Goal: Task Accomplishment & Management: Manage account settings

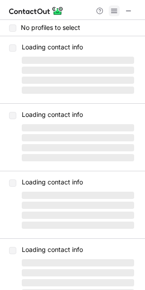
click at [109, 10] on button at bounding box center [114, 10] width 11 height 11
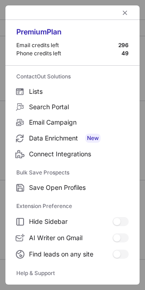
click at [108, 10] on div at bounding box center [72, 12] width 134 height 14
click at [121, 14] on span "left-button" at bounding box center [124, 12] width 7 height 7
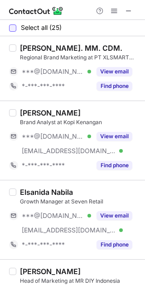
click at [12, 28] on div at bounding box center [12, 27] width 7 height 7
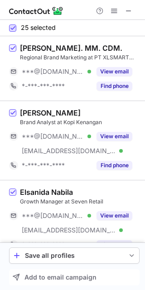
click at [12, 28] on span at bounding box center [12, 27] width 7 height 7
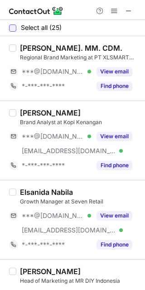
click at [12, 28] on div at bounding box center [12, 27] width 7 height 7
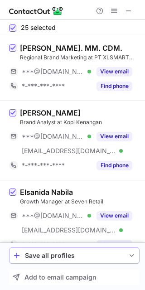
click at [132, 253] on span "save-profile-one-click" at bounding box center [131, 255] width 7 height 7
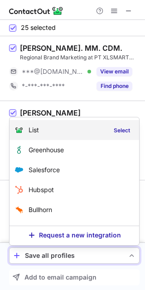
click at [72, 132] on div "List Select" at bounding box center [75, 130] width 130 height 20
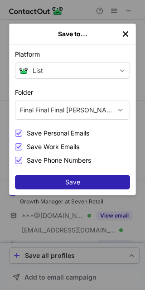
click at [64, 112] on div "Final Final Final Savanta Merger" at bounding box center [66, 110] width 92 height 9
click at [67, 112] on div "Final Final Final Savanta Merger" at bounding box center [66, 110] width 92 height 9
click at [70, 109] on div "Final Final Final Savanta Merger" at bounding box center [66, 110] width 92 height 9
click at [96, 110] on div "Final Final Final Savanta Merger" at bounding box center [66, 110] width 92 height 9
click at [115, 113] on div at bounding box center [120, 110] width 18 height 18
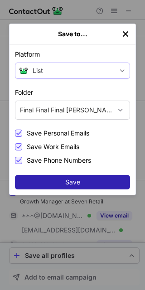
click at [96, 70] on div "List" at bounding box center [74, 70] width 82 height 7
click at [74, 109] on div "Final Final Final Savanta Merger" at bounding box center [63, 110] width 96 height 14
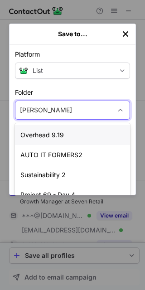
click at [128, 36] on img "left-button" at bounding box center [125, 33] width 9 height 9
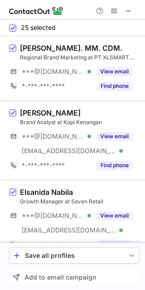
click at [10, 28] on span at bounding box center [12, 27] width 7 height 7
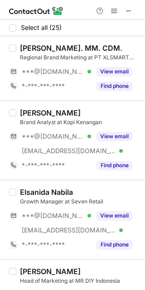
click at [10, 28] on div at bounding box center [12, 27] width 7 height 7
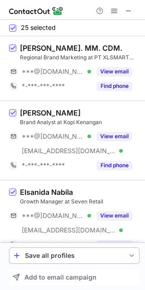
click at [132, 257] on span "save-profile-one-click" at bounding box center [131, 255] width 7 height 7
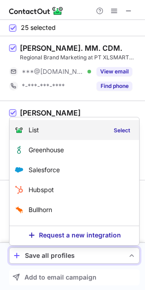
click at [52, 134] on div "List Select" at bounding box center [75, 130] width 130 height 20
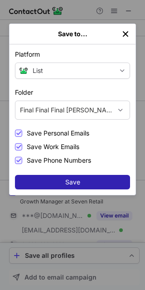
click at [116, 115] on div at bounding box center [120, 110] width 18 height 18
click at [106, 109] on div "Final Final Final [PERSON_NAME]" at bounding box center [72, 110] width 115 height 19
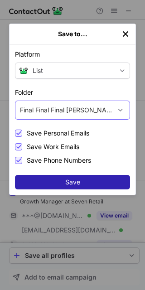
click at [27, 109] on div "Final Final Final [PERSON_NAME]" at bounding box center [66, 110] width 92 height 9
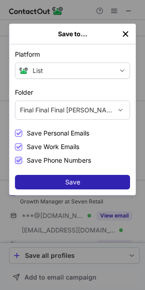
click at [122, 111] on div at bounding box center [120, 110] width 18 height 18
click at [19, 159] on span at bounding box center [18, 160] width 7 height 7
click at [15, 142] on label "Save Work Emails" at bounding box center [47, 146] width 64 height 8
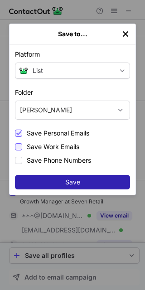
click at [19, 149] on div at bounding box center [18, 146] width 7 height 7
click at [19, 144] on span at bounding box center [18, 147] width 7 height 7
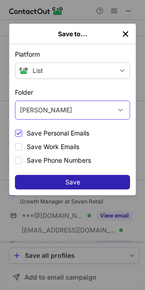
click at [77, 111] on div "[PERSON_NAME]" at bounding box center [63, 110] width 96 height 14
click at [121, 111] on div at bounding box center [120, 110] width 18 height 18
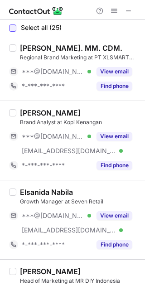
click at [9, 28] on div at bounding box center [12, 27] width 7 height 7
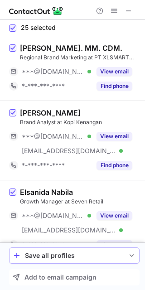
click at [132, 255] on span "save-profile-one-click" at bounding box center [131, 255] width 7 height 7
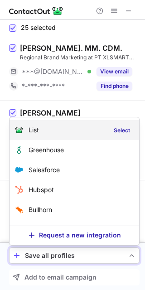
click at [71, 129] on div "List Select" at bounding box center [75, 130] width 130 height 20
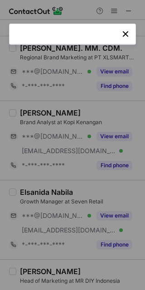
click at [125, 34] on img "left-button" at bounding box center [125, 33] width 9 height 9
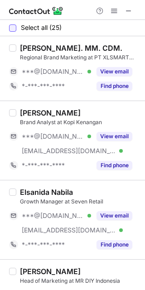
click at [13, 28] on div at bounding box center [12, 27] width 7 height 7
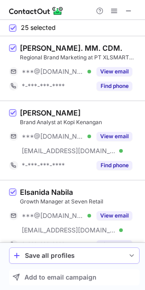
click at [120, 259] on button "Save all profiles" at bounding box center [74, 255] width 130 height 16
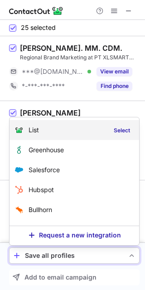
click at [56, 129] on div "List Select" at bounding box center [75, 130] width 130 height 20
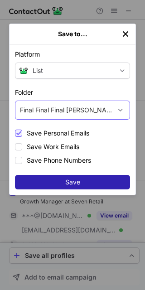
click at [46, 106] on div "Final Final Final Savanta Merger" at bounding box center [66, 110] width 92 height 9
click at [120, 111] on div at bounding box center [120, 110] width 18 height 18
click at [125, 112] on div "Platform List List Select Greenhouse Connect Salesforce Connect Hubspot Connect…" at bounding box center [73, 119] width 126 height 150
click at [121, 110] on div at bounding box center [120, 110] width 18 height 18
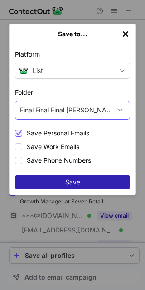
click at [121, 110] on div at bounding box center [120, 110] width 18 height 18
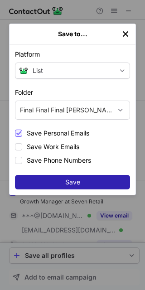
click at [120, 111] on div at bounding box center [120, 110] width 18 height 18
click at [120, 108] on div at bounding box center [120, 110] width 18 height 18
click at [108, 72] on button "List" at bounding box center [72, 70] width 115 height 16
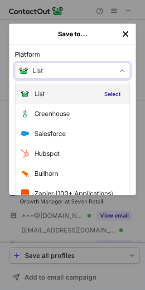
click at [53, 91] on div "List Select" at bounding box center [72, 94] width 114 height 20
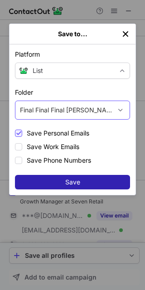
click at [114, 111] on div at bounding box center [120, 110] width 18 height 18
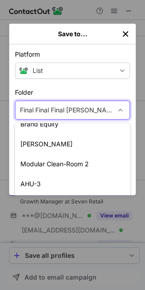
scroll to position [45, 0]
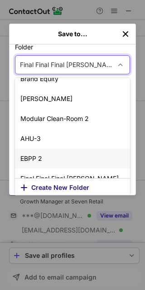
click at [54, 188] on span "Create New Folder" at bounding box center [60, 187] width 58 height 7
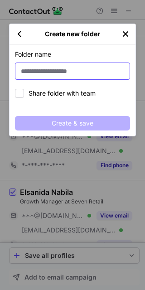
click at [50, 70] on input at bounding box center [72, 70] width 115 height 17
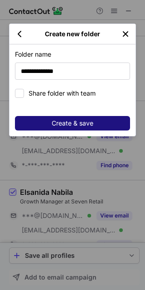
type input "**********"
click at [73, 123] on span "Create & save" at bounding box center [73, 123] width 42 height 7
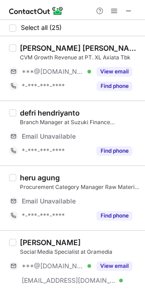
click at [7, 31] on div "Select all (25)" at bounding box center [72, 28] width 145 height 16
click at [12, 27] on div at bounding box center [12, 27] width 7 height 7
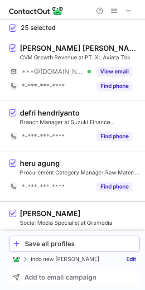
click at [114, 242] on div "Save all profiles" at bounding box center [80, 243] width 111 height 7
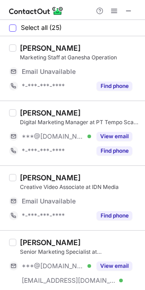
click at [13, 30] on div at bounding box center [12, 27] width 7 height 7
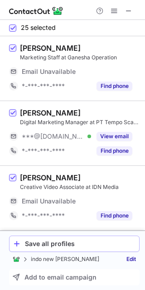
click at [48, 240] on div "Save all profiles" at bounding box center [80, 243] width 111 height 7
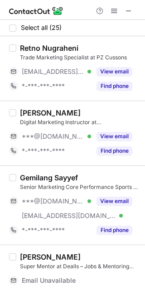
click at [9, 28] on div "Select all (25)" at bounding box center [72, 28] width 145 height 16
click at [9, 32] on div "Select all (25)" at bounding box center [72, 28] width 145 height 16
click at [12, 29] on div at bounding box center [12, 27] width 7 height 7
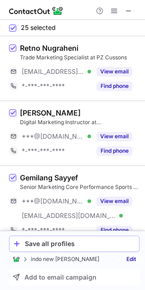
click at [68, 245] on div "Save all profiles" at bounding box center [80, 243] width 111 height 7
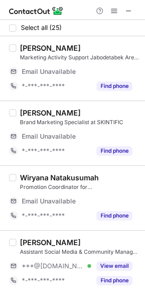
click at [12, 32] on div "Select all (25)" at bounding box center [72, 28] width 145 height 16
click at [10, 29] on div at bounding box center [12, 27] width 7 height 7
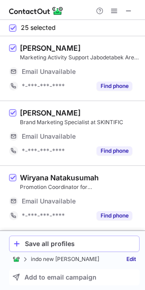
click at [55, 245] on div "Save all profiles" at bounding box center [80, 243] width 111 height 7
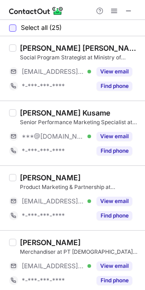
click at [13, 29] on div at bounding box center [12, 27] width 7 height 7
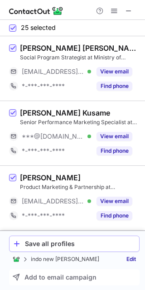
click at [41, 240] on div "Save all profiles" at bounding box center [80, 243] width 111 height 7
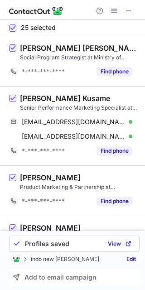
drag, startPoint x: 129, startPoint y: 123, endPoint x: 144, endPoint y: 286, distance: 163.4
click at [144, 286] on div "Help & Support 25 selected Sarah Nurhuda Nelson Social Program Strategist at Mi…" at bounding box center [72, 145] width 145 height 290
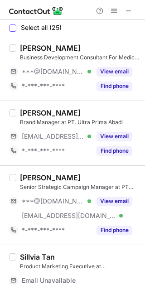
click at [11, 31] on div at bounding box center [12, 27] width 7 height 7
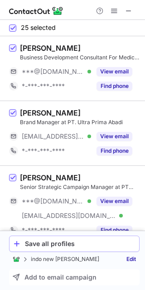
click at [79, 246] on div "Save all profiles" at bounding box center [80, 243] width 111 height 7
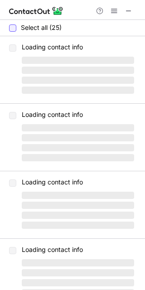
click at [13, 30] on div at bounding box center [12, 27] width 7 height 7
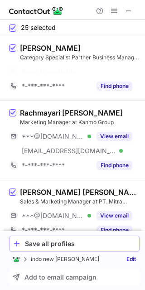
click at [33, 245] on div "Save all profiles" at bounding box center [80, 243] width 111 height 7
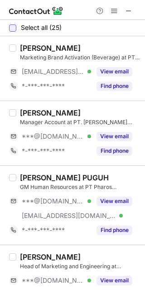
click at [11, 31] on div at bounding box center [12, 27] width 7 height 7
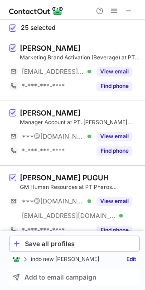
click at [46, 247] on div "Save all profiles" at bounding box center [80, 243] width 111 height 7
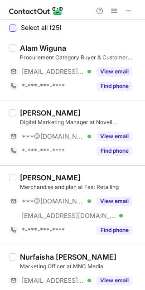
click at [15, 30] on div at bounding box center [12, 27] width 7 height 7
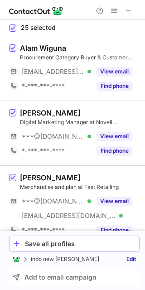
click at [101, 249] on button "Save all profiles" at bounding box center [74, 243] width 130 height 16
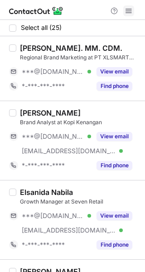
click at [128, 10] on span at bounding box center [128, 10] width 7 height 7
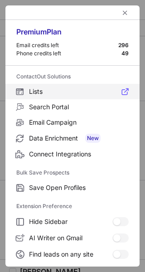
click at [45, 84] on label "Lists" at bounding box center [72, 91] width 134 height 15
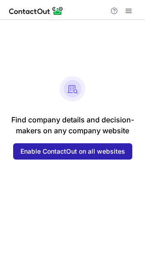
click at [38, 94] on div "Find company details and decision- makers on any company website Enable Contact…" at bounding box center [72, 117] width 145 height 83
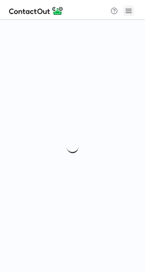
click at [128, 8] on span at bounding box center [128, 10] width 7 height 7
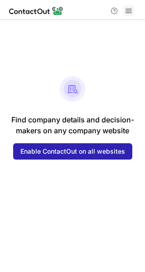
click at [129, 12] on span at bounding box center [128, 10] width 7 height 7
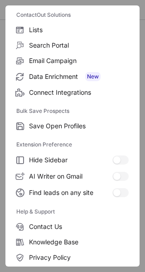
scroll to position [97, 0]
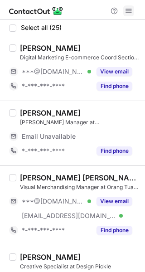
click at [129, 10] on span at bounding box center [128, 10] width 7 height 7
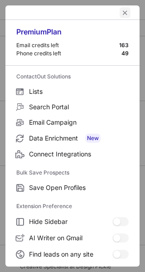
click at [122, 10] on span "left-button" at bounding box center [124, 12] width 7 height 7
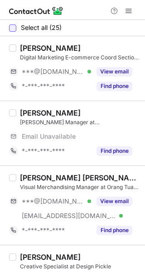
click at [13, 30] on div at bounding box center [12, 27] width 7 height 7
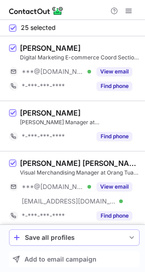
click at [77, 237] on div "Save all profiles" at bounding box center [74, 237] width 99 height 7
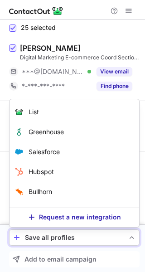
click at [96, 27] on div "25 selected" at bounding box center [72, 28] width 145 height 16
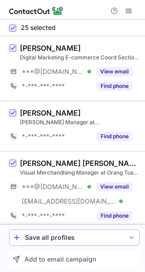
click at [69, 238] on div "Save all profiles" at bounding box center [74, 237] width 99 height 7
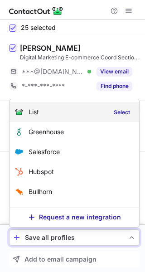
click at [66, 114] on div "List Select" at bounding box center [75, 112] width 130 height 20
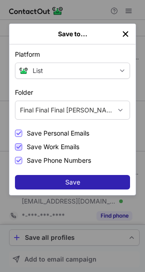
click at [19, 146] on span at bounding box center [18, 147] width 7 height 7
click at [62, 155] on div "Save Personal Emails Save Work Emails Save Phone Numbers" at bounding box center [72, 146] width 115 height 35
click at [64, 162] on span "Save Phone Numbers" at bounding box center [59, 160] width 64 height 7
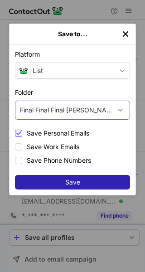
click at [103, 101] on div "Final Final Final Savanta Merger" at bounding box center [72, 110] width 115 height 19
click at [104, 110] on div "Final Final Final Savanta Merger" at bounding box center [66, 110] width 92 height 9
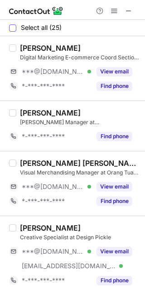
click at [17, 28] on label "Select all (25)" at bounding box center [35, 27] width 53 height 7
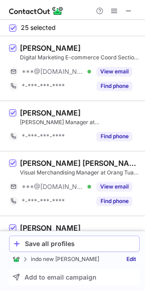
click at [75, 240] on div "Save all profiles" at bounding box center [80, 243] width 111 height 7
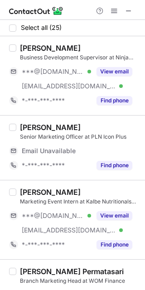
click at [12, 29] on div at bounding box center [12, 27] width 7 height 7
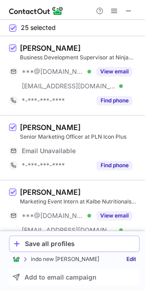
click at [79, 242] on div "Save all profiles" at bounding box center [80, 243] width 111 height 7
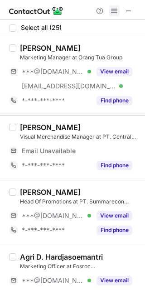
click at [111, 11] on span at bounding box center [114, 10] width 7 height 7
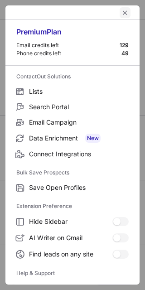
click at [121, 13] on span "left-button" at bounding box center [124, 12] width 7 height 7
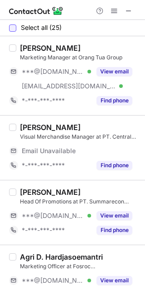
click at [14, 29] on div at bounding box center [12, 27] width 7 height 7
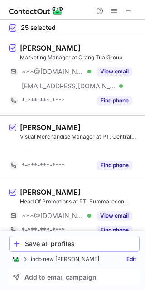
click at [66, 247] on div "Save all profiles" at bounding box center [80, 243] width 111 height 7
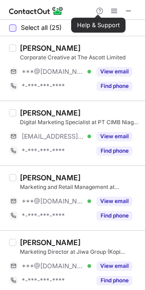
click at [14, 26] on div at bounding box center [12, 27] width 7 height 7
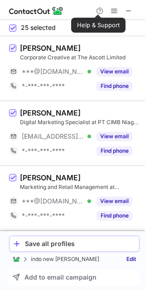
click at [110, 245] on div "Save all profiles" at bounding box center [80, 243] width 111 height 7
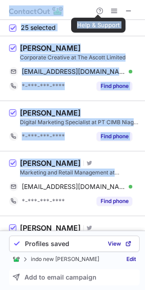
drag, startPoint x: 144, startPoint y: 135, endPoint x: 149, endPoint y: 290, distance: 155.0
click at [145, 290] on html "Help & Support 25 selected santoso iskandar Corporate Creative at The Ascott Li…" at bounding box center [72, 145] width 145 height 290
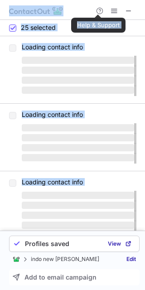
click at [67, 12] on div "Help & Support" at bounding box center [72, 10] width 145 height 20
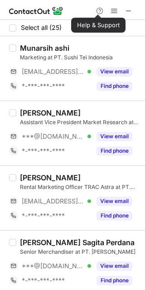
click at [70, 11] on div "Help & Support" at bounding box center [72, 10] width 145 height 20
click at [12, 27] on div at bounding box center [12, 27] width 7 height 7
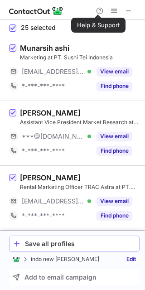
click at [78, 241] on div "Save all profiles" at bounding box center [80, 243] width 111 height 7
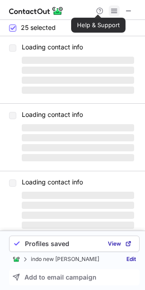
click at [115, 12] on span at bounding box center [114, 10] width 7 height 7
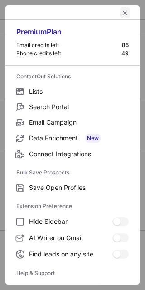
click at [121, 11] on span "left-button" at bounding box center [124, 12] width 7 height 7
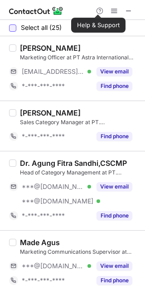
click at [14, 27] on div at bounding box center [12, 27] width 7 height 7
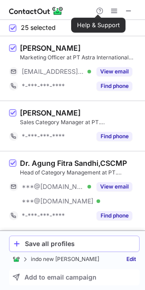
click at [54, 243] on div "Save all profiles" at bounding box center [80, 243] width 111 height 7
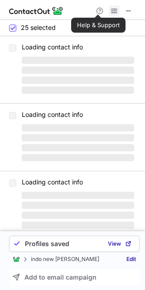
click at [115, 8] on span at bounding box center [114, 10] width 7 height 7
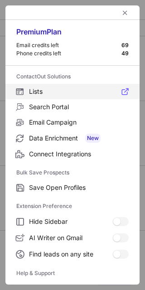
click at [35, 87] on label "Lists" at bounding box center [72, 91] width 134 height 15
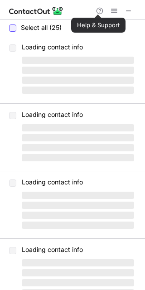
click at [10, 28] on div at bounding box center [12, 27] width 7 height 7
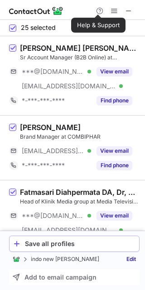
click at [39, 245] on div "Save all profiles" at bounding box center [80, 243] width 111 height 7
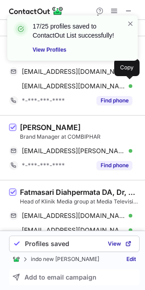
click at [112, 10] on div "17/25 profiles saved to ContactOut List successfully! View Profiles" at bounding box center [72, 41] width 145 height 71
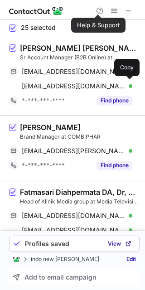
click at [113, 13] on div "17/25 profiles saved to ContactOut List successfully! View Profiles" at bounding box center [72, 15] width 145 height 18
click at [112, 9] on span at bounding box center [114, 10] width 7 height 7
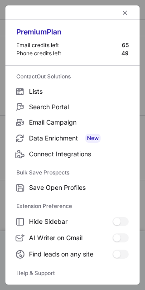
scroll to position [79, 0]
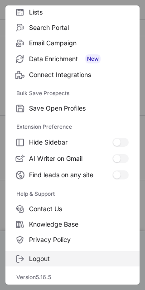
click at [53, 255] on span "Logout" at bounding box center [79, 259] width 100 height 8
